Goal: Task Accomplishment & Management: Use online tool/utility

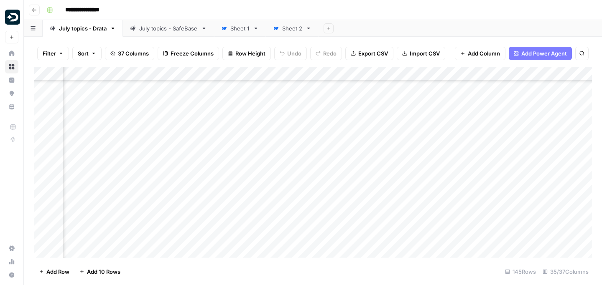
scroll to position [899, 885]
click at [378, 168] on div "Add Column" at bounding box center [313, 162] width 558 height 191
click at [378, 190] on div "Add Column" at bounding box center [313, 162] width 558 height 191
click at [378, 212] on div "Add Column" at bounding box center [313, 162] width 558 height 191
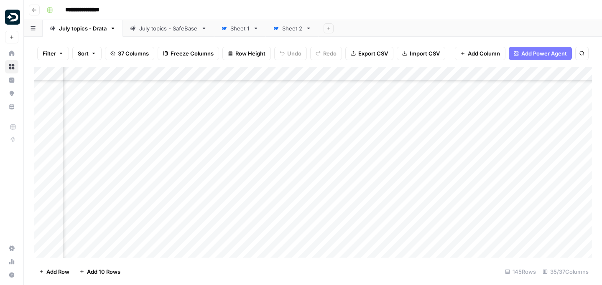
click at [423, 187] on div "Add Column" at bounding box center [313, 162] width 558 height 191
click at [445, 175] on div "Add Column" at bounding box center [313, 162] width 558 height 191
click at [386, 198] on div "Add Column" at bounding box center [313, 162] width 558 height 191
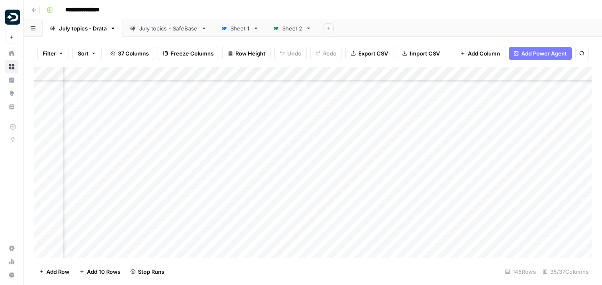
scroll to position [961, 878]
click at [385, 195] on div "Add Column" at bounding box center [313, 162] width 558 height 191
click at [384, 192] on div "Add Column" at bounding box center [313, 162] width 558 height 191
click at [381, 212] on div "Add Column" at bounding box center [313, 162] width 558 height 191
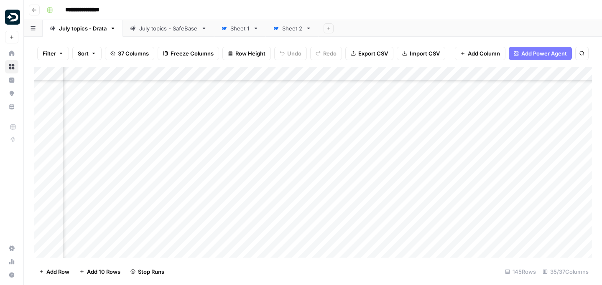
scroll to position [1043, 878]
click at [386, 175] on div "Add Column" at bounding box center [313, 162] width 558 height 191
click at [384, 196] on div "Add Column" at bounding box center [313, 162] width 558 height 191
click at [385, 188] on div "Add Column" at bounding box center [313, 162] width 558 height 191
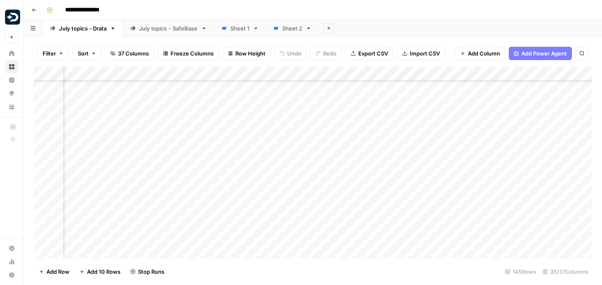
scroll to position [1101, 878]
click at [385, 182] on div "Add Column" at bounding box center [313, 162] width 558 height 191
click at [385, 179] on div "Add Column" at bounding box center [313, 162] width 558 height 191
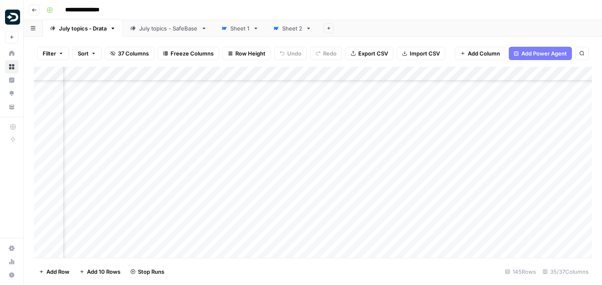
click at [384, 176] on div "Add Column" at bounding box center [313, 162] width 558 height 191
click at [385, 175] on div "Add Column" at bounding box center [313, 162] width 558 height 191
click at [385, 171] on div "Add Column" at bounding box center [313, 162] width 558 height 191
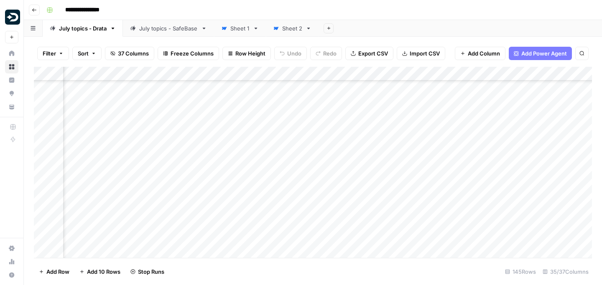
scroll to position [1220, 878]
click at [385, 170] on div "Add Column" at bounding box center [313, 162] width 558 height 191
click at [385, 165] on div "Add Column" at bounding box center [313, 162] width 558 height 191
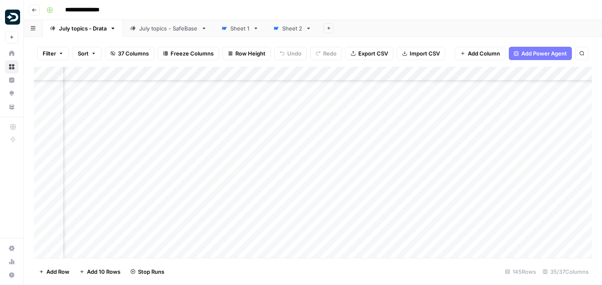
click at [385, 163] on div "Add Column" at bounding box center [313, 162] width 558 height 191
click at [385, 160] on div "Add Column" at bounding box center [313, 162] width 558 height 191
click at [385, 157] on div "Add Column" at bounding box center [313, 162] width 558 height 191
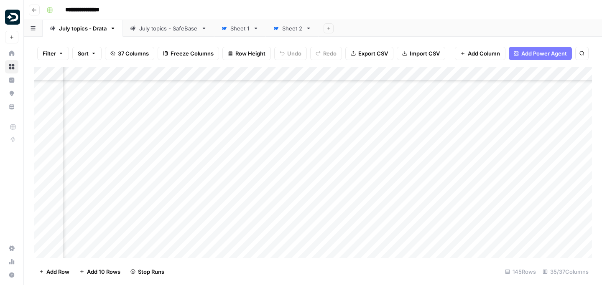
scroll to position [1351, 878]
click at [385, 149] on div "Add Column" at bounding box center [313, 162] width 558 height 191
click at [385, 189] on div "Add Column" at bounding box center [313, 162] width 558 height 191
click at [384, 213] on div "Add Column" at bounding box center [313, 162] width 558 height 191
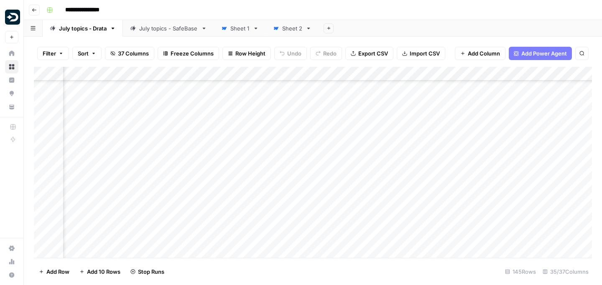
click at [384, 207] on div "Add Column" at bounding box center [313, 162] width 558 height 191
click at [384, 198] on div "Add Column" at bounding box center [313, 162] width 558 height 191
click at [385, 183] on div "Add Column" at bounding box center [313, 162] width 558 height 191
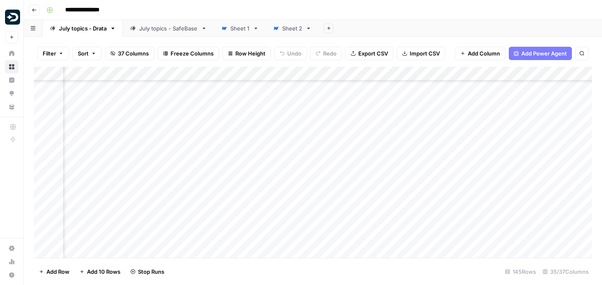
scroll to position [1479, 878]
click at [384, 171] on div "Add Column" at bounding box center [313, 162] width 558 height 191
click at [384, 192] on div "Add Column" at bounding box center [313, 162] width 558 height 191
click at [385, 218] on div "Add Column" at bounding box center [313, 162] width 558 height 191
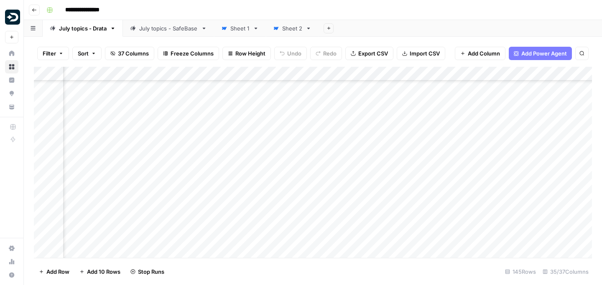
click at [385, 120] on div "Add Column" at bounding box center [313, 162] width 558 height 191
click at [416, 121] on div "Add Column" at bounding box center [313, 162] width 558 height 191
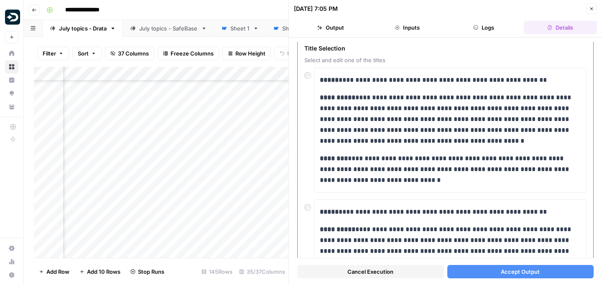
scroll to position [28, 0]
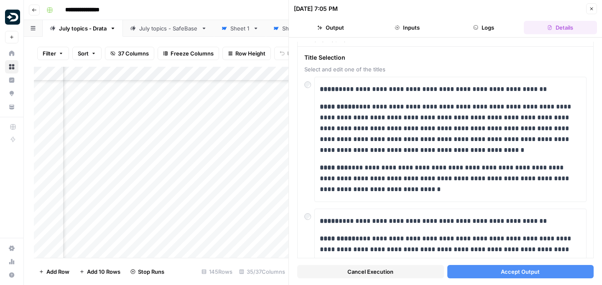
click at [330, 28] on button "Output" at bounding box center [330, 27] width 73 height 13
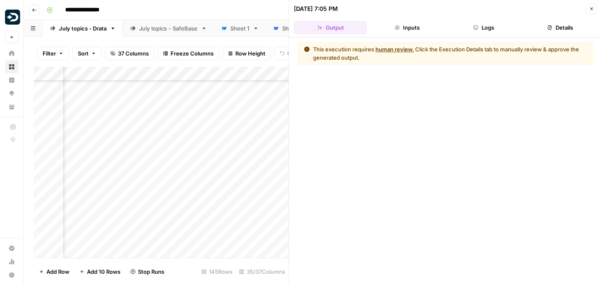
click at [398, 32] on button "Inputs" at bounding box center [406, 27] width 73 height 13
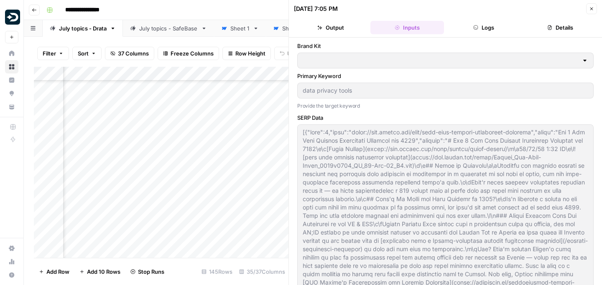
type input "# Keyword Term Map| Term | Variations | 1. [Enzuzo]([URL][DOMAIN_NAME]) | 2. [I…"
type input "# Header Term Map| Term | Variations |1. [Enzuzo]([URL][DOMAIN_NAME]) | 2. [IAP…"
type input "Drata"
type input "# Keyword Term Map| Term | Variations | 1. [Enzuzo]([URL][DOMAIN_NAME]) | 2. [I…"
type input "# Header Term Map| Term | Variations |1. [Enzuzo]([URL][DOMAIN_NAME]) | 2. [IAP…"
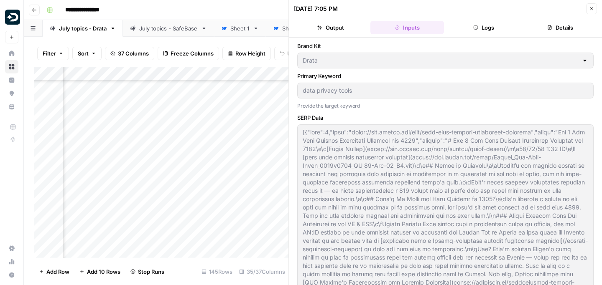
type input "# Keyword Term Map| Term | Variations | 1. [Enzuzo]([URL][DOMAIN_NAME]) | 2. [I…"
type input "# Header Term Map| Term | Variations |1. [Enzuzo]([URL][DOMAIN_NAME]) | 2. [IAP…"
type input "# Keyword Term Map| Term | Variations | 1. [Enzuzo]([URL][DOMAIN_NAME]) | 2. [I…"
type input "# Header Term Map| Term | Variations |1. [Enzuzo]([URL][DOMAIN_NAME]) | 2. [IAP…"
type input "# Keyword Term Map| Term | Variations | 1. [Enzuzo]([URL][DOMAIN_NAME]) | 2. [I…"
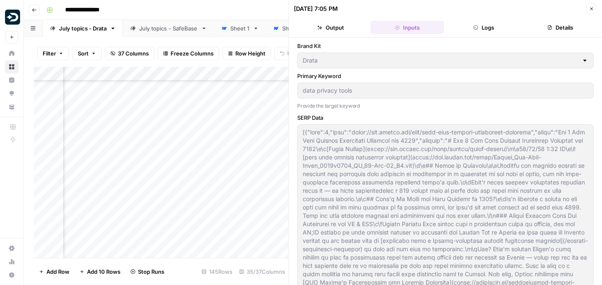
type input "# Header Term Map| Term | Variations |1. [Enzuzo]([URL][DOMAIN_NAME]) | 2. [IAP…"
type input "# Keyword Term Map| Term | Variations | 1. [Enzuzo]([URL][DOMAIN_NAME]) | 2. [I…"
type input "# Header Term Map| Term | Variations |1. [Enzuzo]([URL][DOMAIN_NAME]) | 2. [IAP…"
click at [500, 25] on button "Logs" at bounding box center [483, 27] width 73 height 13
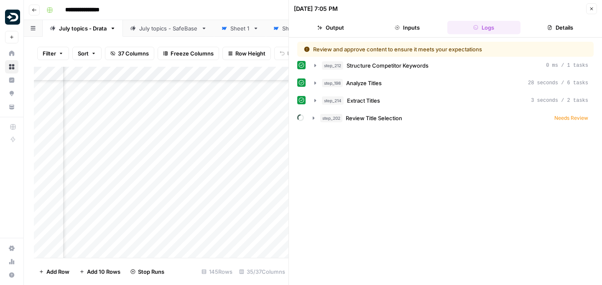
click at [553, 26] on button "Details" at bounding box center [559, 27] width 73 height 13
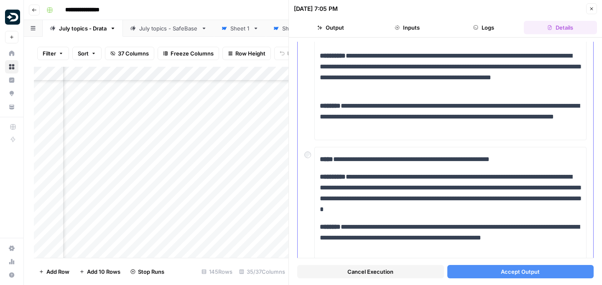
scroll to position [481, 0]
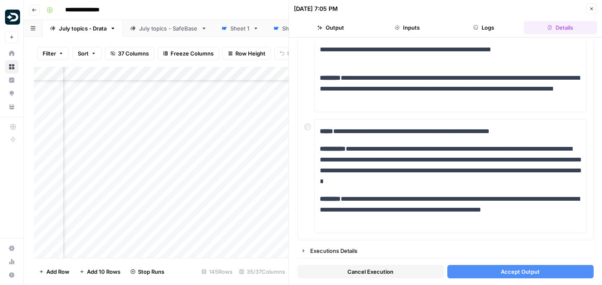
click at [487, 271] on button "Accept Output" at bounding box center [520, 271] width 147 height 13
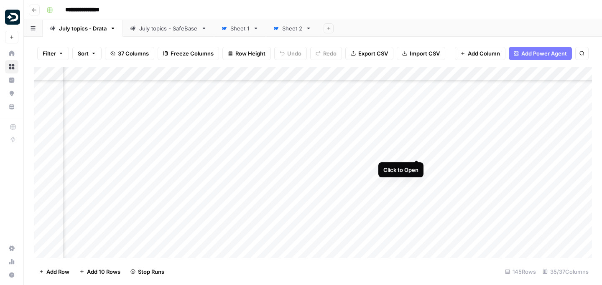
click at [415, 145] on div "Add Column" at bounding box center [313, 162] width 558 height 191
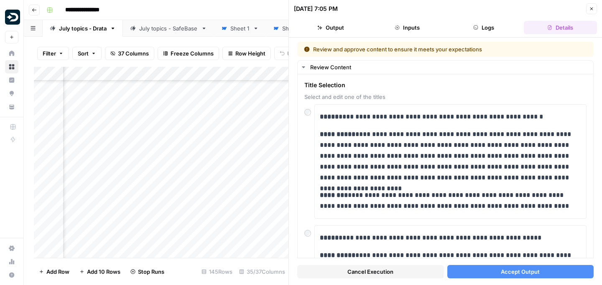
click at [472, 269] on button "Accept Output" at bounding box center [520, 271] width 147 height 13
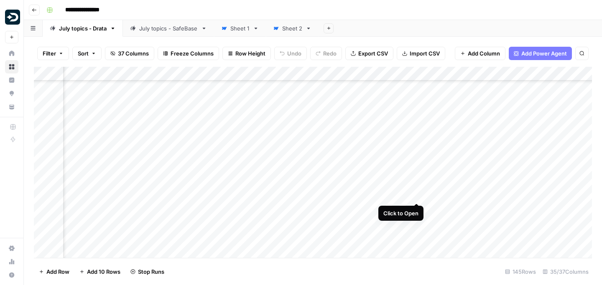
click at [417, 189] on div "Add Column" at bounding box center [313, 162] width 558 height 191
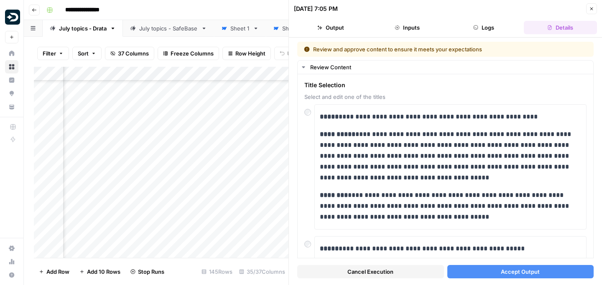
click at [490, 271] on button "Accept Output" at bounding box center [520, 271] width 147 height 13
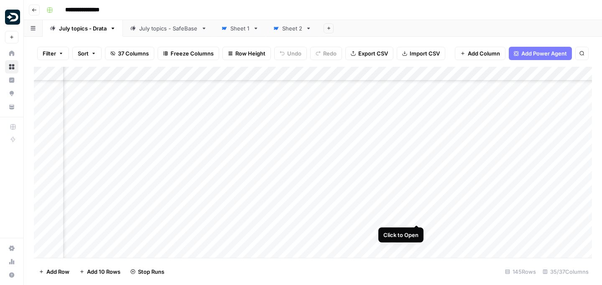
click at [415, 211] on div "Add Column" at bounding box center [313, 162] width 558 height 191
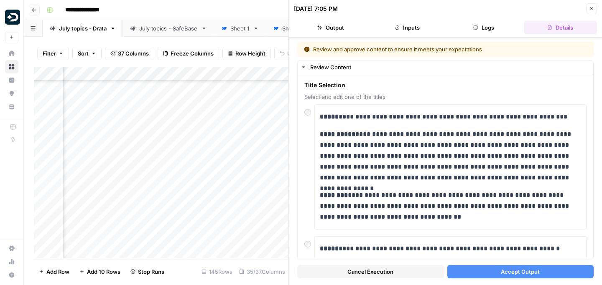
click at [524, 273] on span "Accept Output" at bounding box center [519, 272] width 39 height 8
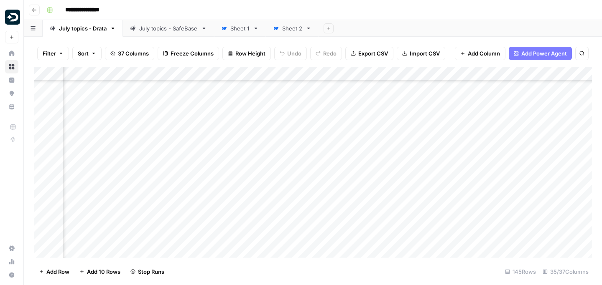
click at [419, 228] on div "Add Column" at bounding box center [313, 162] width 558 height 191
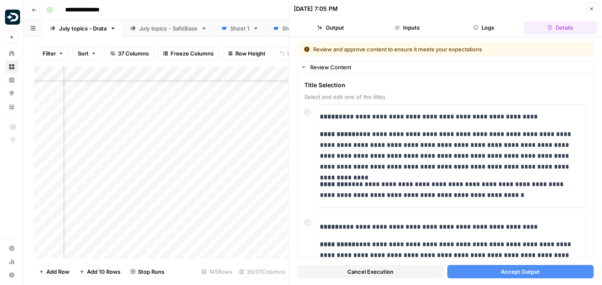
click at [501, 272] on span "Accept Output" at bounding box center [519, 272] width 39 height 8
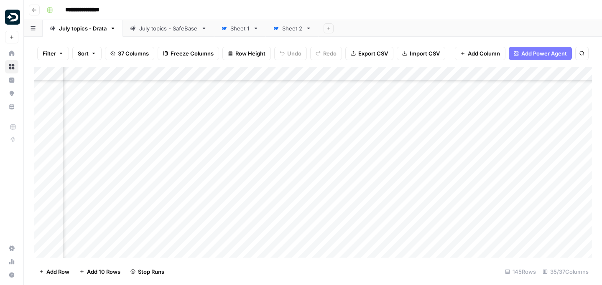
scroll to position [999, 878]
click at [415, 199] on div "Add Column" at bounding box center [313, 162] width 558 height 191
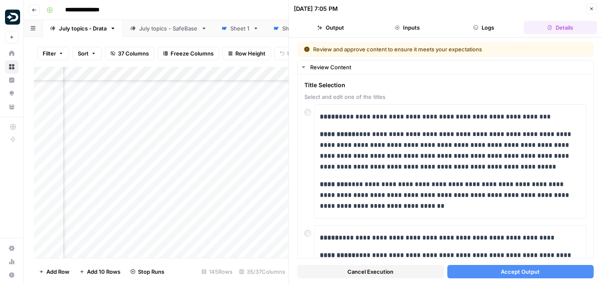
click at [483, 272] on button "Accept Output" at bounding box center [520, 271] width 147 height 13
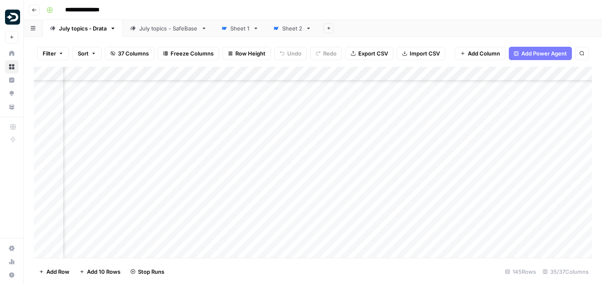
scroll to position [1050, 878]
click at [418, 166] on div "Add Column" at bounding box center [313, 162] width 558 height 191
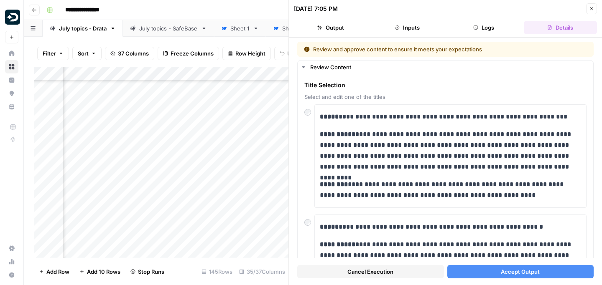
click at [503, 270] on span "Accept Output" at bounding box center [519, 272] width 39 height 8
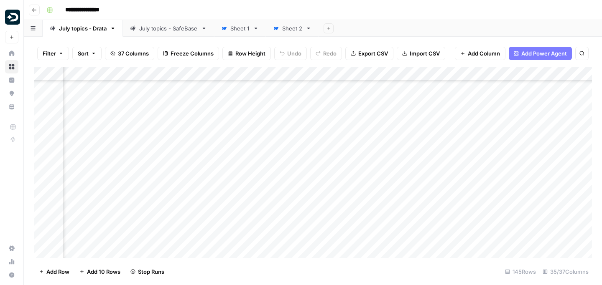
click at [416, 190] on div "Add Column" at bounding box center [313, 162] width 558 height 191
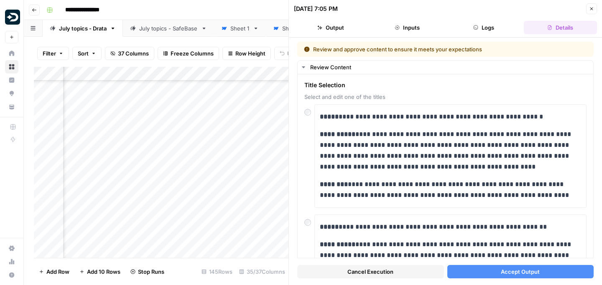
click at [533, 269] on span "Accept Output" at bounding box center [519, 272] width 39 height 8
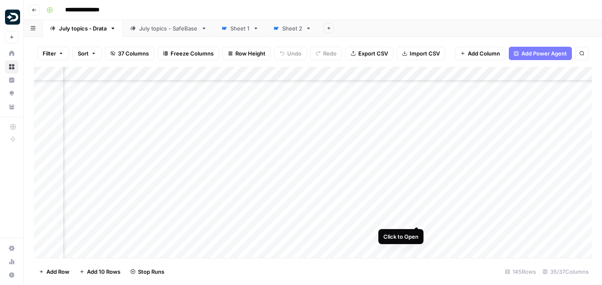
click at [417, 211] on div "Add Column" at bounding box center [313, 162] width 558 height 191
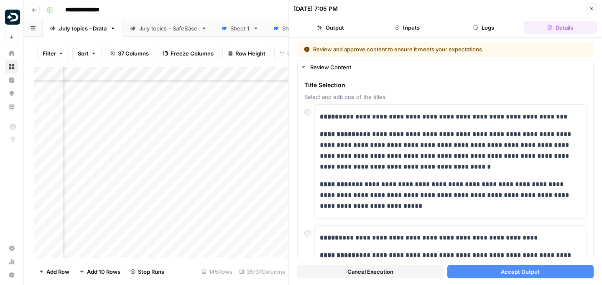
click at [532, 272] on span "Accept Output" at bounding box center [519, 272] width 39 height 8
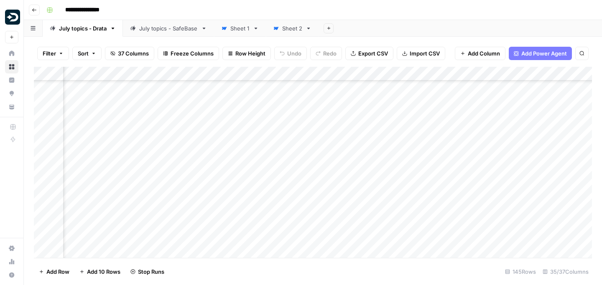
scroll to position [1085, 878]
click at [417, 195] on div "Add Column" at bounding box center [313, 162] width 558 height 191
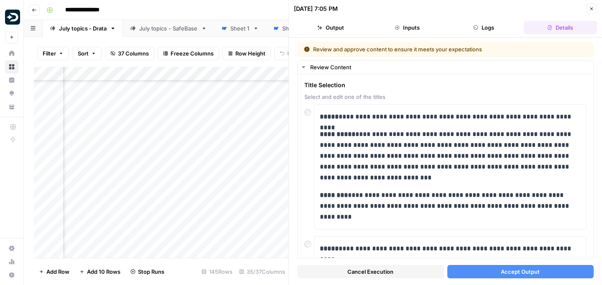
click at [513, 268] on span "Accept Output" at bounding box center [519, 272] width 39 height 8
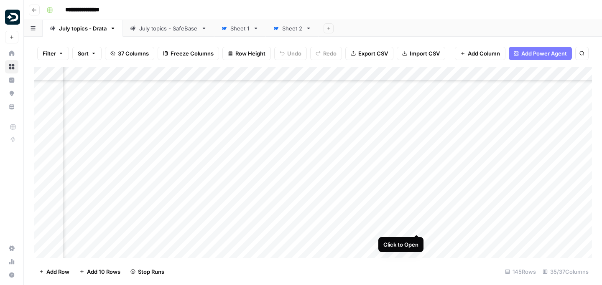
click at [417, 220] on div "Add Column" at bounding box center [313, 162] width 558 height 191
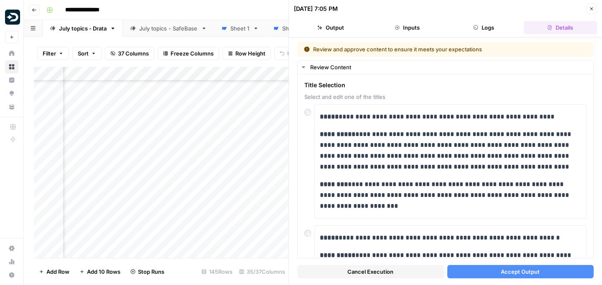
click at [538, 274] on span "Accept Output" at bounding box center [519, 272] width 39 height 8
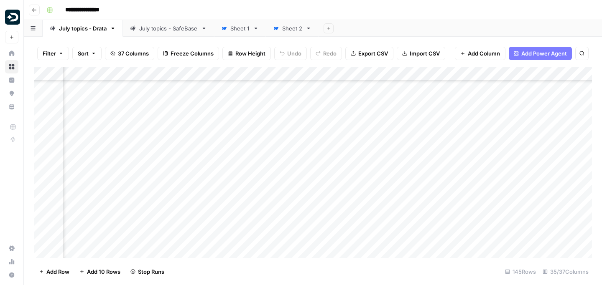
scroll to position [1104, 878]
click at [418, 223] on div "Add Column" at bounding box center [313, 162] width 558 height 191
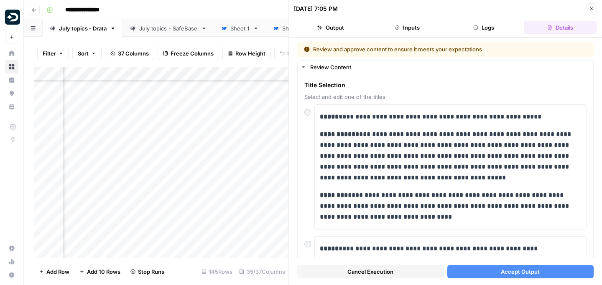
click at [506, 267] on button "Accept Output" at bounding box center [520, 271] width 147 height 13
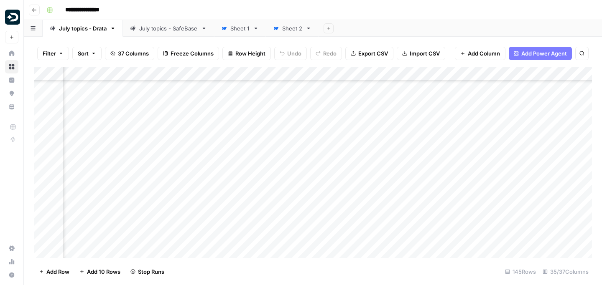
scroll to position [1156, 878]
click at [418, 193] on div "Add Column" at bounding box center [313, 162] width 558 height 191
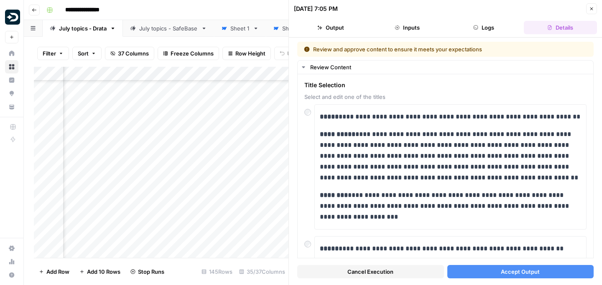
click at [514, 273] on span "Accept Output" at bounding box center [519, 272] width 39 height 8
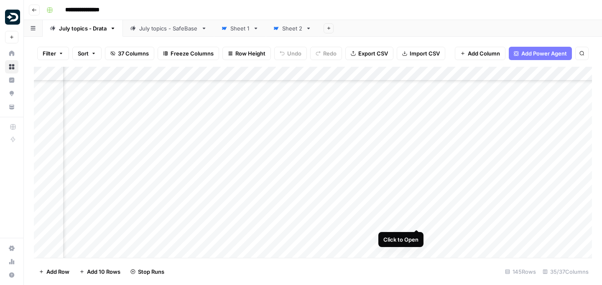
click at [419, 213] on div "Add Column" at bounding box center [313, 162] width 558 height 191
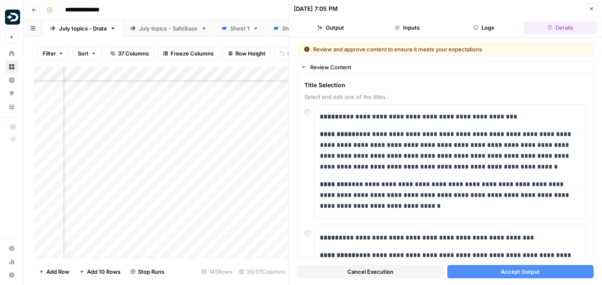
click at [508, 269] on span "Accept Output" at bounding box center [519, 272] width 39 height 8
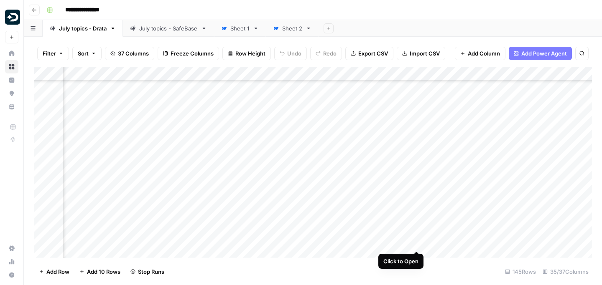
click at [417, 237] on div "Add Column" at bounding box center [313, 162] width 558 height 191
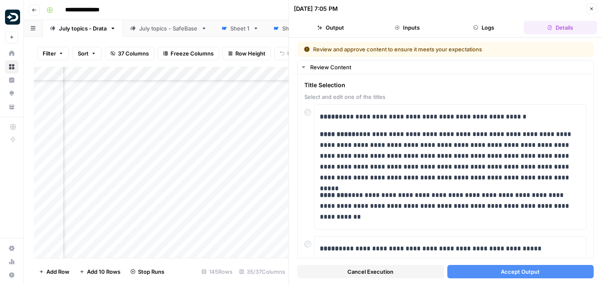
click at [505, 272] on span "Accept Output" at bounding box center [519, 272] width 39 height 8
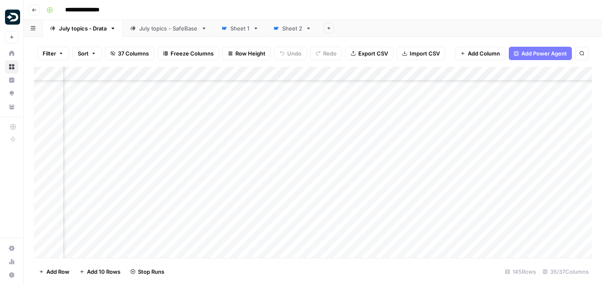
scroll to position [1287, 878]
click at [418, 127] on div "Add Column" at bounding box center [313, 162] width 558 height 191
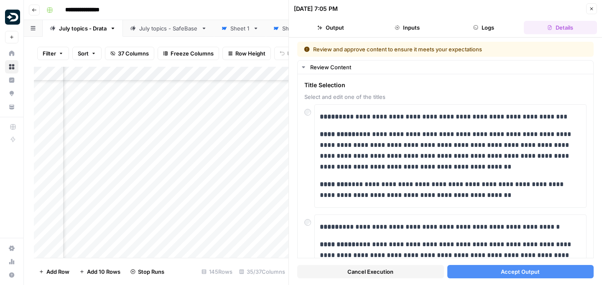
click at [523, 272] on span "Accept Output" at bounding box center [519, 272] width 39 height 8
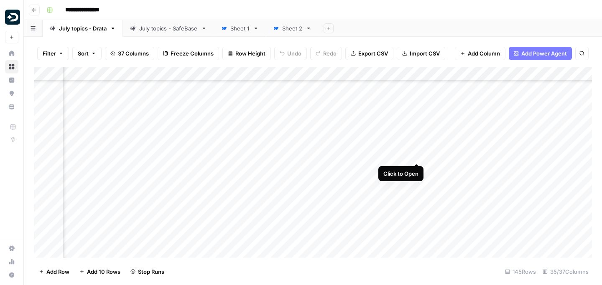
click at [415, 148] on div "Add Column" at bounding box center [313, 162] width 558 height 191
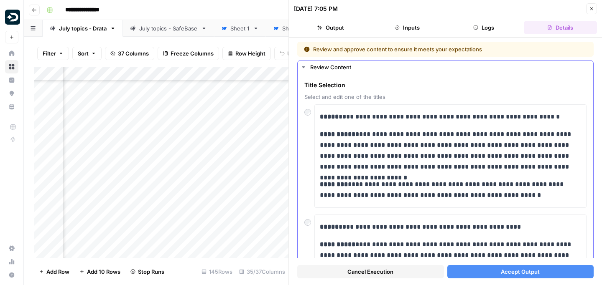
click at [311, 221] on div at bounding box center [309, 221] width 10 height 12
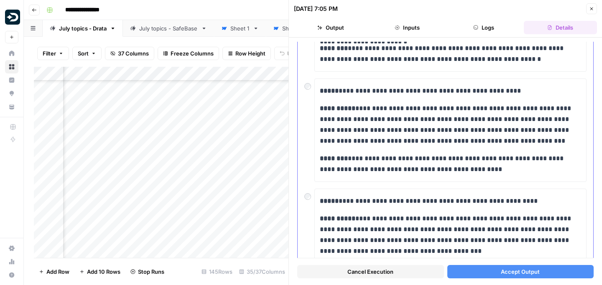
scroll to position [142, 0]
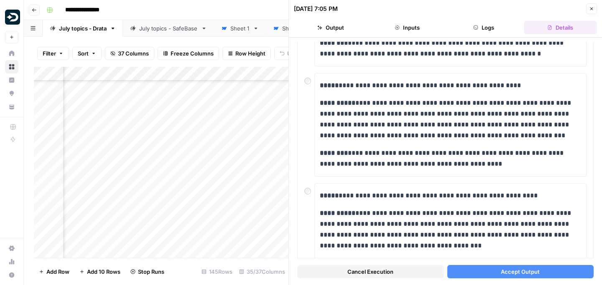
click at [503, 272] on span "Accept Output" at bounding box center [519, 272] width 39 height 8
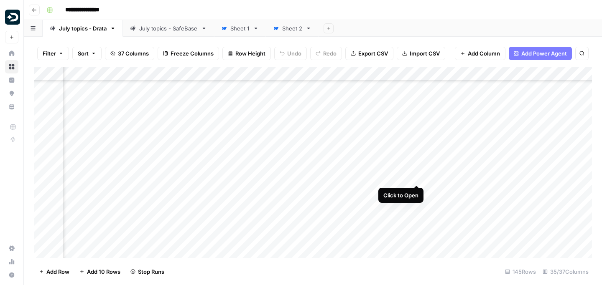
click at [417, 165] on div "Add Column" at bounding box center [313, 162] width 558 height 191
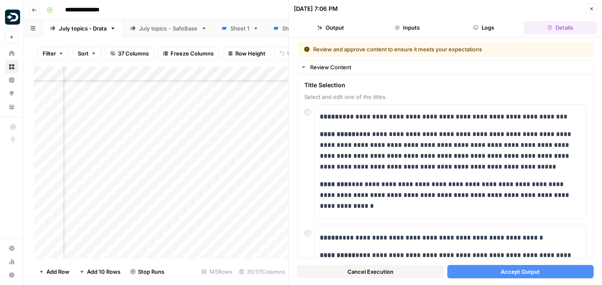
click at [518, 267] on button "Accept Output" at bounding box center [520, 271] width 147 height 13
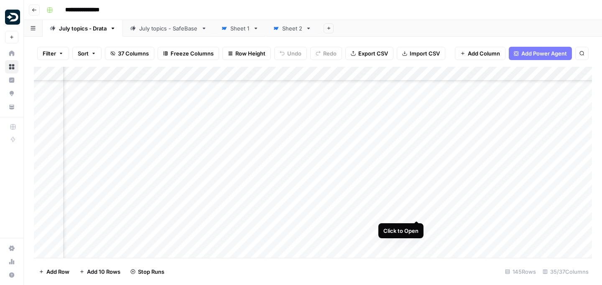
scroll to position [1300, 878]
click at [417, 180] on div "Add Column" at bounding box center [313, 162] width 558 height 191
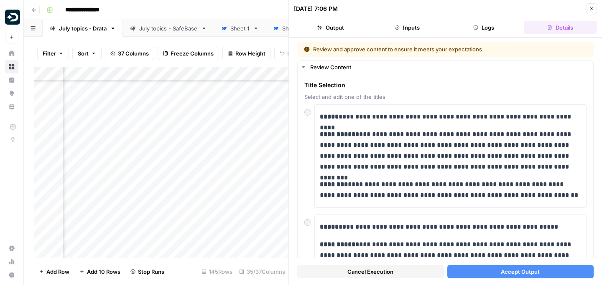
click at [502, 272] on span "Accept Output" at bounding box center [519, 272] width 39 height 8
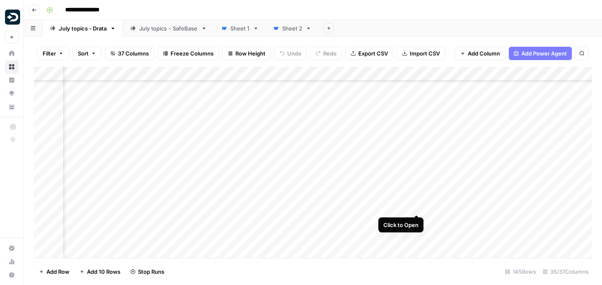
click at [418, 201] on div "Add Column" at bounding box center [313, 162] width 558 height 191
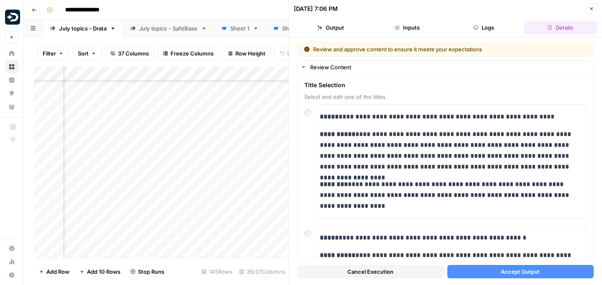
click at [506, 267] on button "Accept Output" at bounding box center [520, 271] width 147 height 13
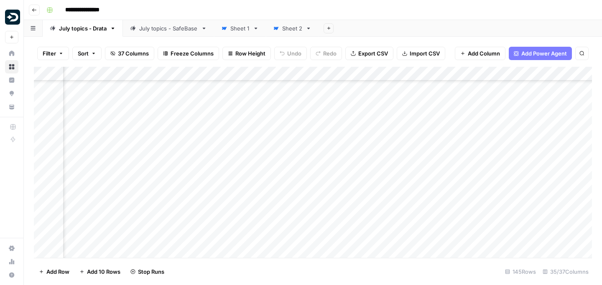
scroll to position [1341, 878]
click at [416, 200] on div "Add Column" at bounding box center [313, 162] width 558 height 191
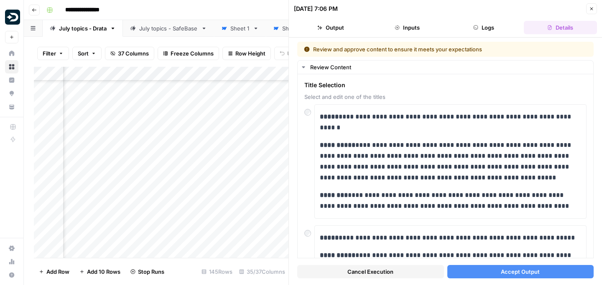
click at [505, 270] on span "Accept Output" at bounding box center [519, 272] width 39 height 8
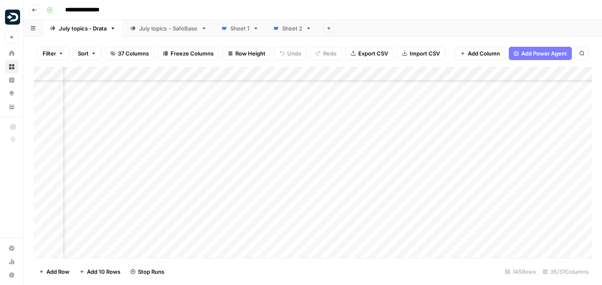
scroll to position [1360, 878]
click at [417, 206] on div "Add Column" at bounding box center [313, 162] width 558 height 191
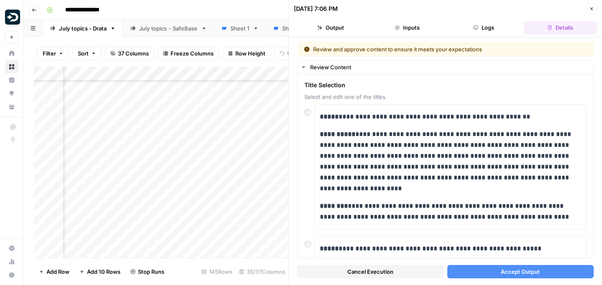
click at [538, 270] on span "Accept Output" at bounding box center [519, 272] width 39 height 8
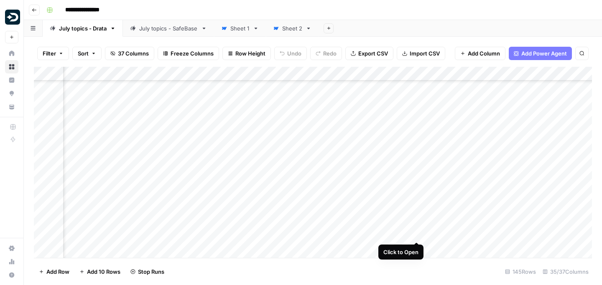
click at [415, 224] on div "Add Column" at bounding box center [313, 162] width 558 height 191
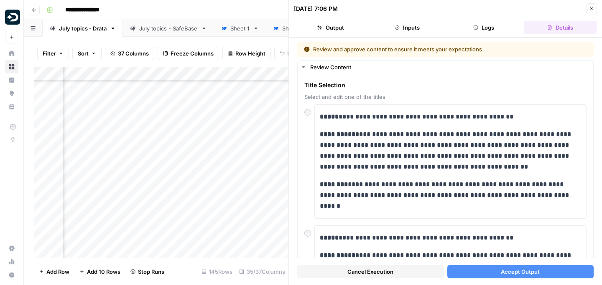
click at [515, 272] on span "Accept Output" at bounding box center [519, 272] width 39 height 8
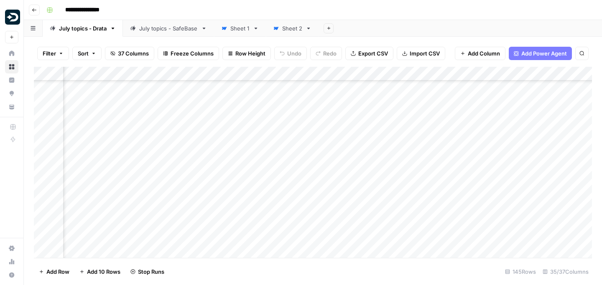
scroll to position [1392, 878]
click at [414, 214] on div "Add Column" at bounding box center [313, 162] width 558 height 191
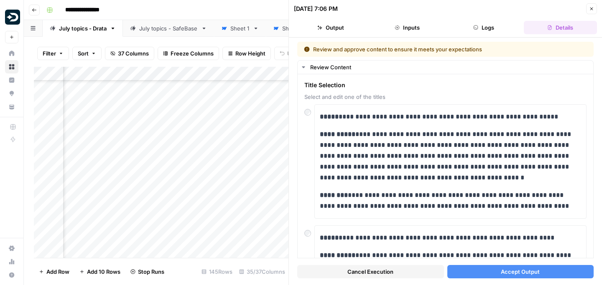
click at [488, 276] on button "Accept Output" at bounding box center [520, 271] width 147 height 13
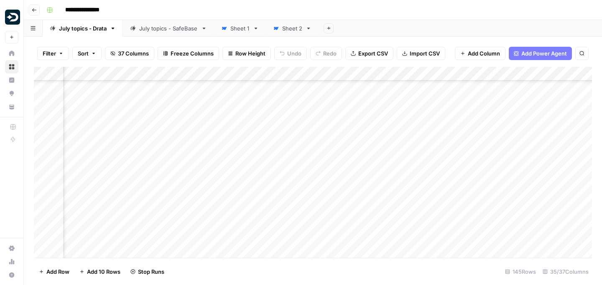
scroll to position [1493, 878]
click at [418, 139] on div "Add Column" at bounding box center [313, 162] width 558 height 191
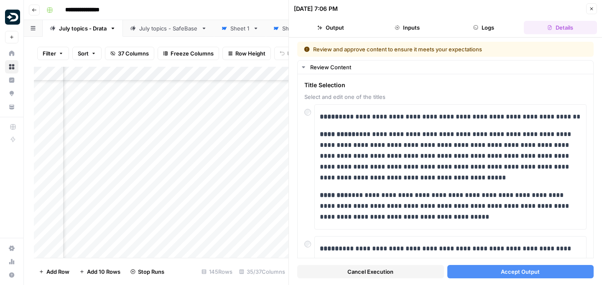
click at [512, 272] on span "Accept Output" at bounding box center [519, 272] width 39 height 8
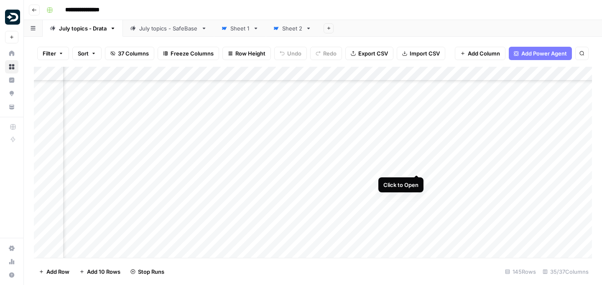
click at [415, 160] on div "Add Column" at bounding box center [313, 162] width 558 height 191
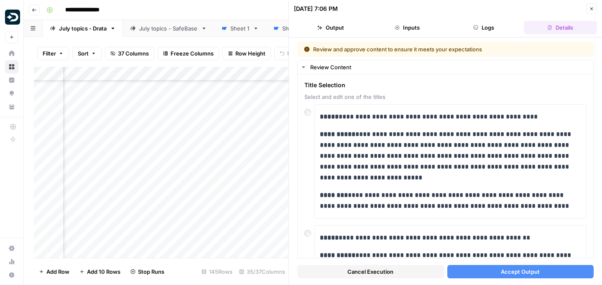
click at [519, 270] on span "Accept Output" at bounding box center [519, 272] width 39 height 8
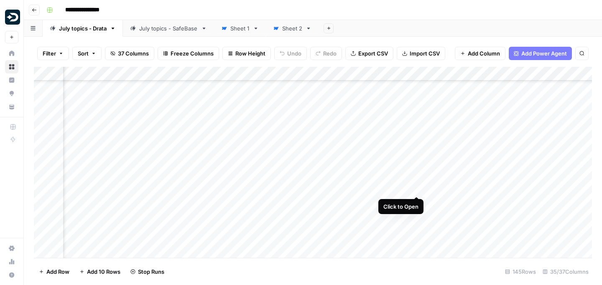
click at [416, 182] on div "Add Column" at bounding box center [313, 162] width 558 height 191
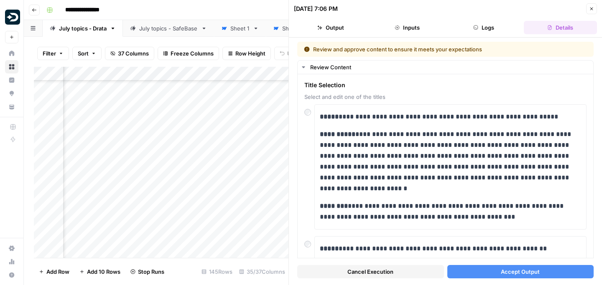
click at [547, 268] on button "Accept Output" at bounding box center [520, 271] width 147 height 13
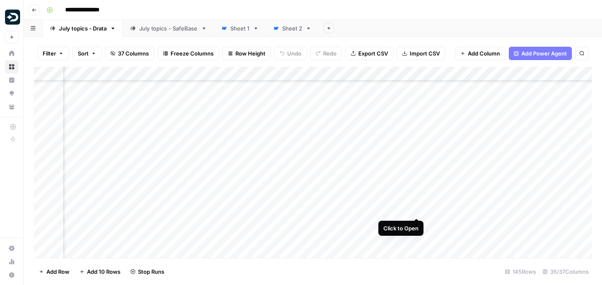
click at [416, 201] on div "Add Column" at bounding box center [313, 162] width 558 height 191
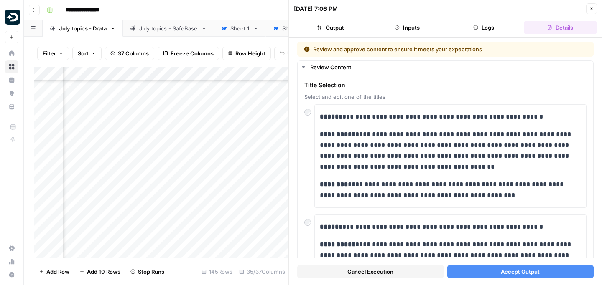
click at [506, 274] on span "Accept Output" at bounding box center [519, 272] width 39 height 8
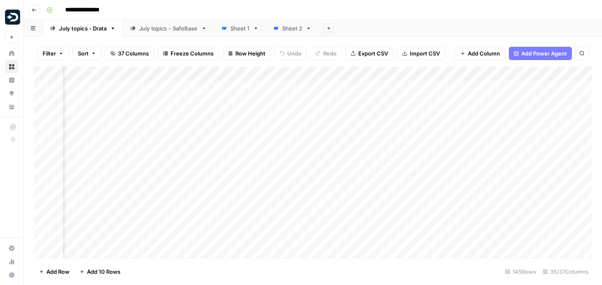
scroll to position [0, 2167]
click at [410, 88] on div "Add Column" at bounding box center [313, 162] width 558 height 191
click at [315, 88] on div "Add Column" at bounding box center [313, 162] width 558 height 191
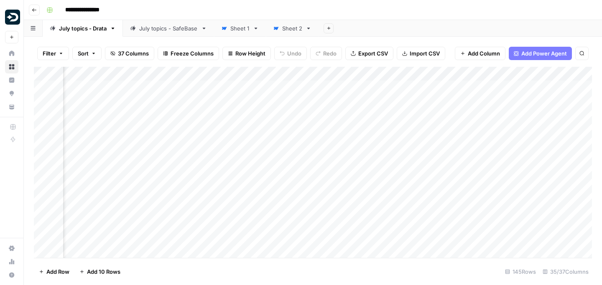
click at [46, 93] on div "Add Column" at bounding box center [313, 162] width 558 height 191
click at [44, 115] on div "Add Column" at bounding box center [313, 162] width 558 height 191
click at [46, 157] on div "Add Column" at bounding box center [313, 162] width 558 height 191
click at [43, 221] on div "Add Column" at bounding box center [313, 162] width 558 height 191
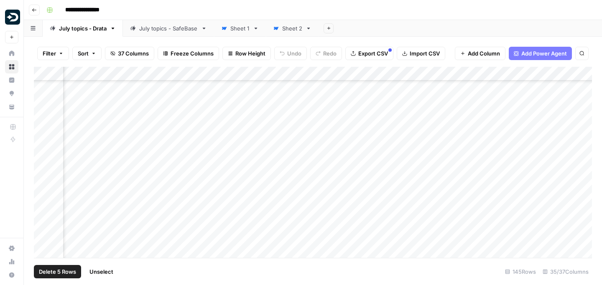
click at [43, 203] on div "Add Column" at bounding box center [313, 162] width 558 height 191
click at [43, 221] on div "Add Column" at bounding box center [313, 162] width 558 height 191
click at [43, 227] on div "Add Column" at bounding box center [313, 162] width 558 height 191
click at [46, 215] on div "Add Column" at bounding box center [313, 162] width 558 height 191
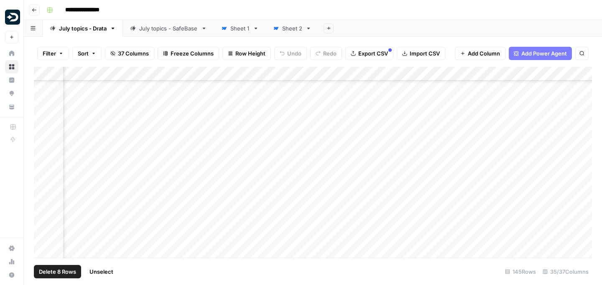
click at [46, 193] on div "Add Column" at bounding box center [313, 162] width 558 height 191
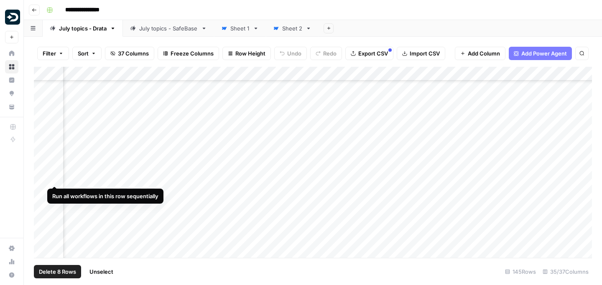
click at [51, 171] on div "Add Column" at bounding box center [313, 162] width 558 height 191
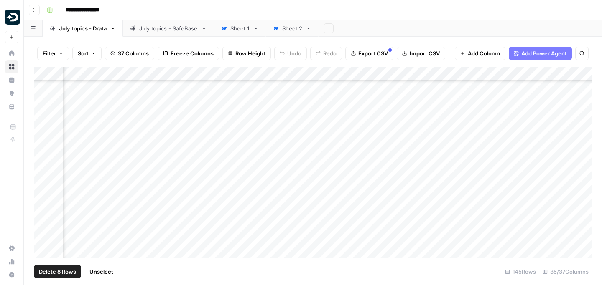
scroll to position [656, 0]
click at [53, 168] on div "Add Column" at bounding box center [313, 162] width 558 height 191
click at [46, 175] on div "Add Column" at bounding box center [313, 162] width 558 height 191
click at [43, 204] on div "Add Column" at bounding box center [313, 162] width 558 height 191
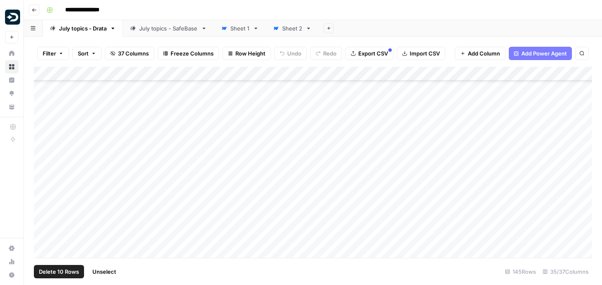
scroll to position [815, 0]
click at [42, 189] on div "Add Column" at bounding box center [313, 162] width 558 height 191
click at [44, 222] on div "Add Column" at bounding box center [313, 162] width 558 height 191
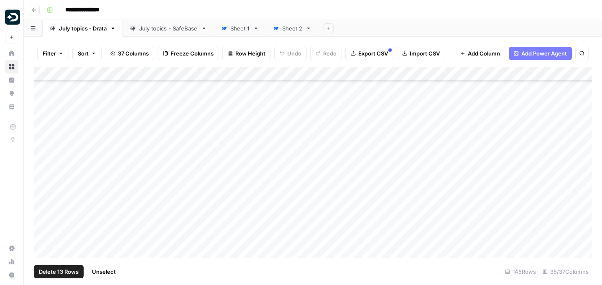
click at [44, 223] on div "Add Column" at bounding box center [313, 162] width 558 height 191
click at [43, 224] on div "Add Column" at bounding box center [313, 162] width 558 height 191
click at [44, 220] on div "Add Column" at bounding box center [313, 162] width 558 height 191
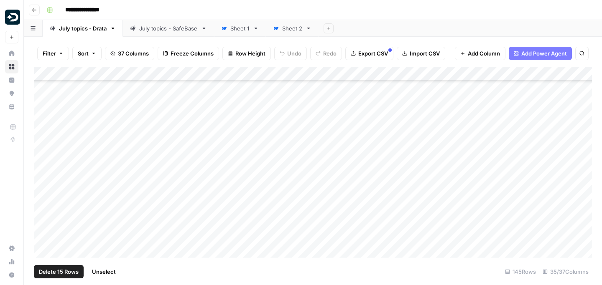
click at [44, 211] on div "Add Column" at bounding box center [313, 162] width 558 height 191
click at [43, 206] on div "Add Column" at bounding box center [313, 162] width 558 height 191
click at [43, 208] on div "Add Column" at bounding box center [313, 162] width 558 height 191
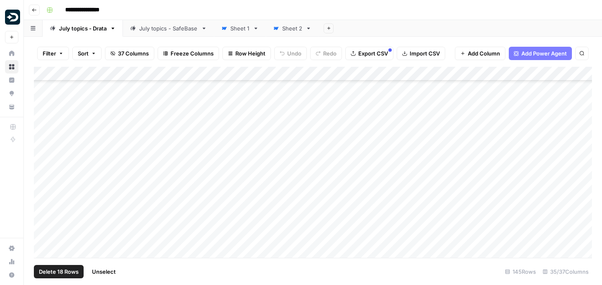
scroll to position [1044, 0]
click at [46, 198] on div "Add Column" at bounding box center [313, 162] width 558 height 191
click at [45, 217] on div "Add Column" at bounding box center [313, 162] width 558 height 191
click at [41, 132] on div "Add Column" at bounding box center [313, 162] width 558 height 191
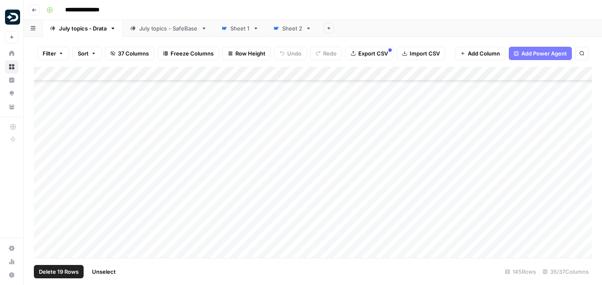
click at [41, 156] on div "Add Column" at bounding box center [313, 162] width 558 height 191
click at [41, 176] on div "Add Column" at bounding box center [313, 162] width 558 height 191
click at [41, 199] on div "Add Column" at bounding box center [313, 162] width 558 height 191
click at [41, 219] on div "Add Column" at bounding box center [313, 162] width 558 height 191
click at [40, 236] on div "Add Column" at bounding box center [313, 162] width 558 height 191
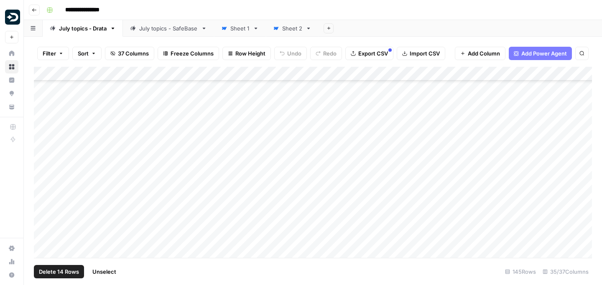
click at [43, 244] on div "Add Column" at bounding box center [313, 162] width 558 height 191
click at [44, 185] on div "Add Column" at bounding box center [313, 162] width 558 height 191
click at [43, 206] on div "Add Column" at bounding box center [313, 162] width 558 height 191
click at [41, 230] on div "Add Column" at bounding box center [313, 162] width 558 height 191
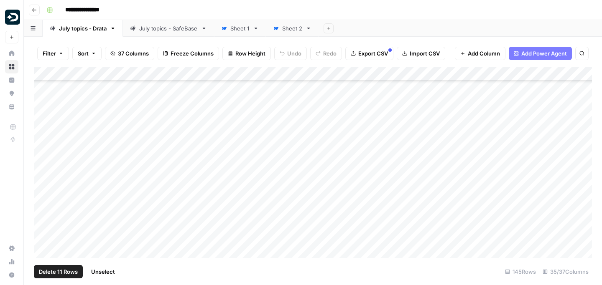
scroll to position [875, 0]
click at [42, 148] on div "Add Column" at bounding box center [313, 162] width 558 height 191
click at [170, 219] on div "Add Column" at bounding box center [313, 162] width 558 height 191
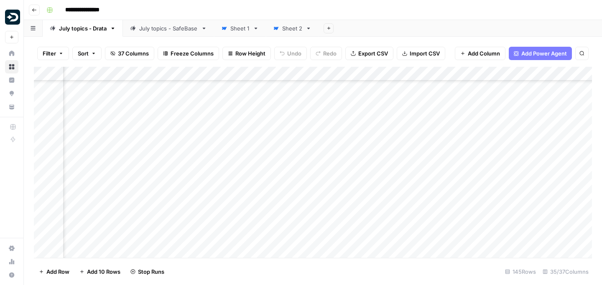
click at [127, 198] on div "Add Column" at bounding box center [313, 162] width 558 height 191
click at [131, 219] on div "Add Column" at bounding box center [313, 162] width 558 height 191
click at [327, 113] on div "Add Column" at bounding box center [313, 162] width 558 height 191
click at [328, 135] on div "Add Column" at bounding box center [313, 162] width 558 height 191
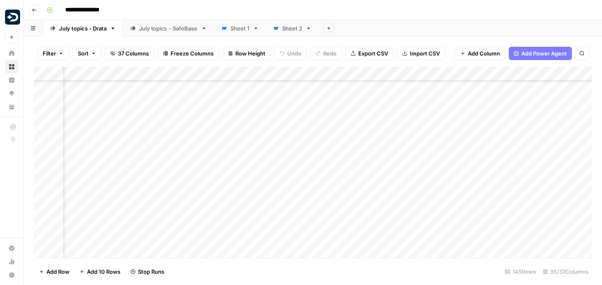
click at [328, 152] on div "Add Column" at bounding box center [313, 162] width 558 height 191
click at [329, 178] on div "Add Column" at bounding box center [313, 162] width 558 height 191
click at [457, 168] on div "Add Column" at bounding box center [313, 162] width 558 height 191
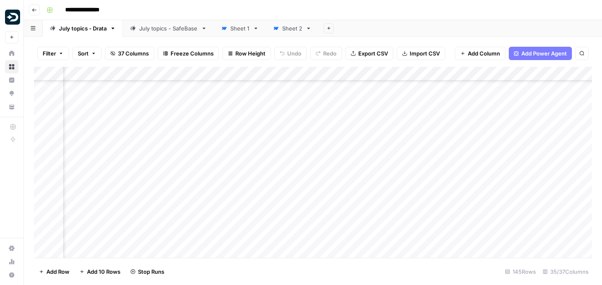
click at [446, 161] on div "Add Column" at bounding box center [313, 162] width 558 height 191
click at [448, 185] on div "Add Column" at bounding box center [313, 162] width 558 height 191
click at [446, 206] on div "Add Column" at bounding box center [313, 162] width 558 height 191
click at [592, 249] on icon "close" at bounding box center [590, 252] width 6 height 7
click at [450, 227] on div "Add Column" at bounding box center [313, 162] width 558 height 191
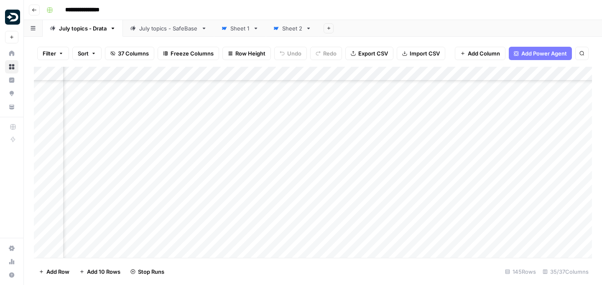
scroll to position [933, 1192]
click at [447, 218] on div "Add Column" at bounding box center [313, 162] width 558 height 191
click at [449, 214] on div "Add Column" at bounding box center [313, 162] width 558 height 191
click at [448, 234] on div "Add Column" at bounding box center [313, 162] width 558 height 191
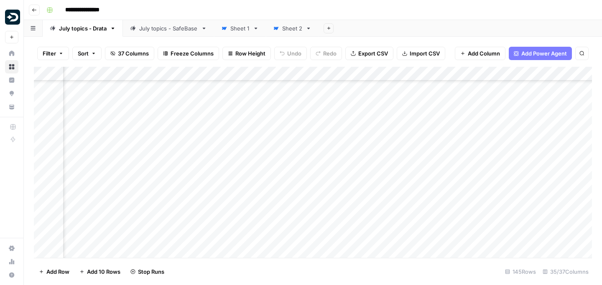
scroll to position [995, 1192]
click at [450, 222] on div "Add Column" at bounding box center [313, 162] width 558 height 191
click at [448, 216] on div "Add Column" at bounding box center [313, 162] width 558 height 191
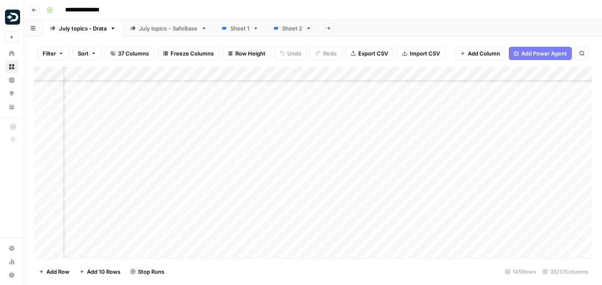
click at [448, 218] on div "Add Column" at bounding box center [313, 162] width 558 height 191
click at [447, 237] on div "Add Column" at bounding box center [313, 162] width 558 height 191
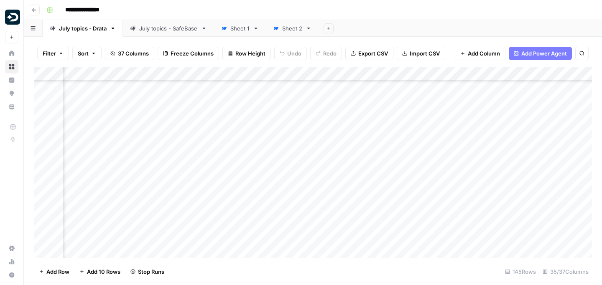
click at [447, 230] on div "Add Column" at bounding box center [313, 162] width 558 height 191
click at [448, 170] on div "Add Column" at bounding box center [313, 162] width 558 height 191
click at [448, 194] on div "Add Column" at bounding box center [313, 162] width 558 height 191
